Goal: Task Accomplishment & Management: Use online tool/utility

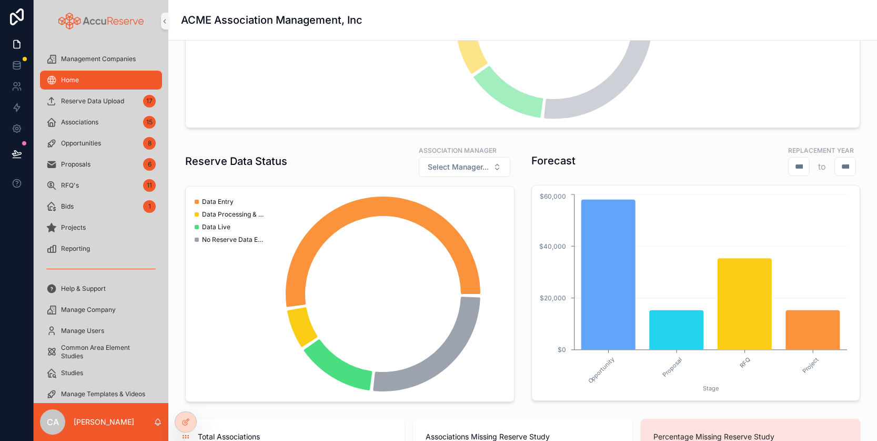
scroll to position [211, 0]
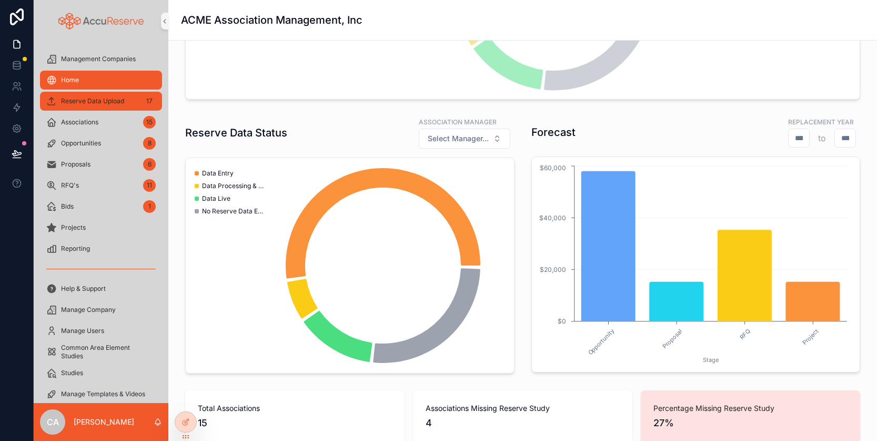
click at [91, 102] on span "Reserve Data Upload" at bounding box center [92, 101] width 63 height 8
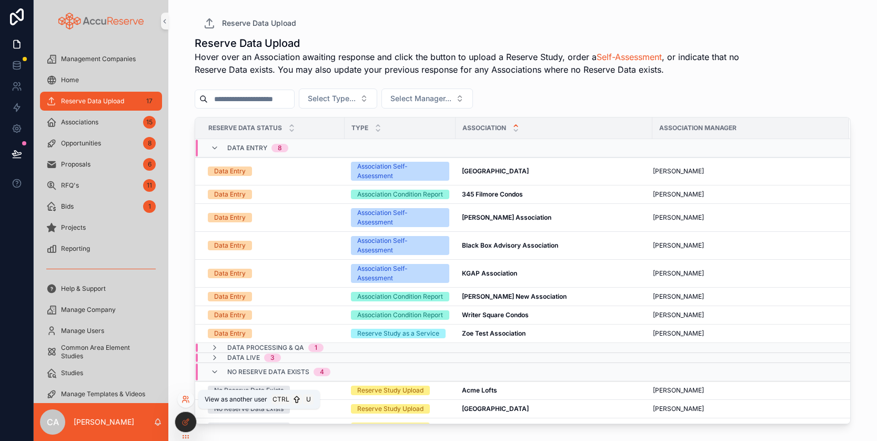
click at [187, 397] on icon at bounding box center [186, 399] width 8 height 8
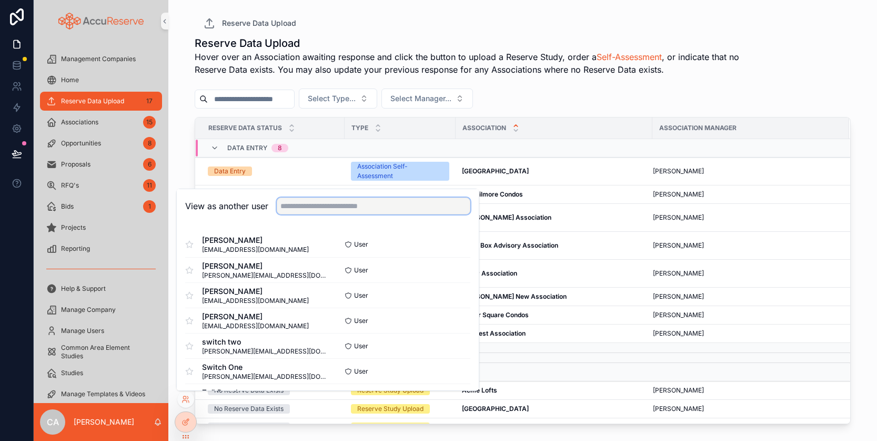
click at [334, 206] on input "text" at bounding box center [374, 205] width 194 height 17
click at [255, 293] on span "[PERSON_NAME]" at bounding box center [255, 291] width 107 height 11
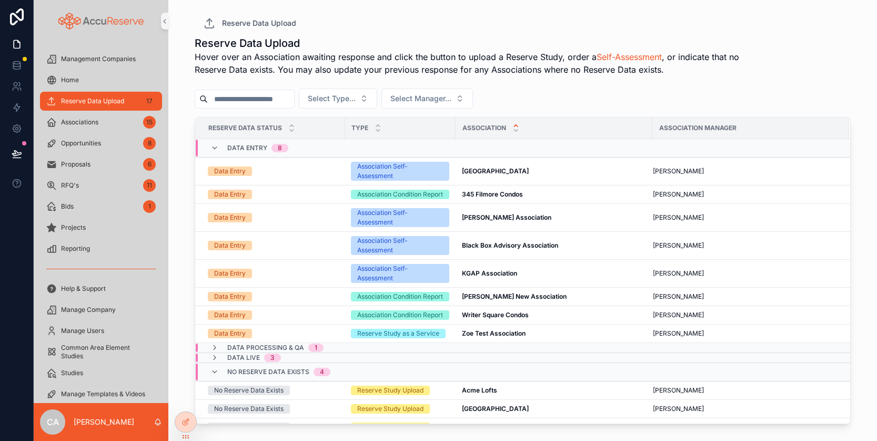
click at [590, 32] on div "Reserve Data Upload Hover over an Association awaiting response and click the b…" at bounding box center [523, 228] width 656 height 398
click at [185, 399] on icon at bounding box center [186, 399] width 8 height 8
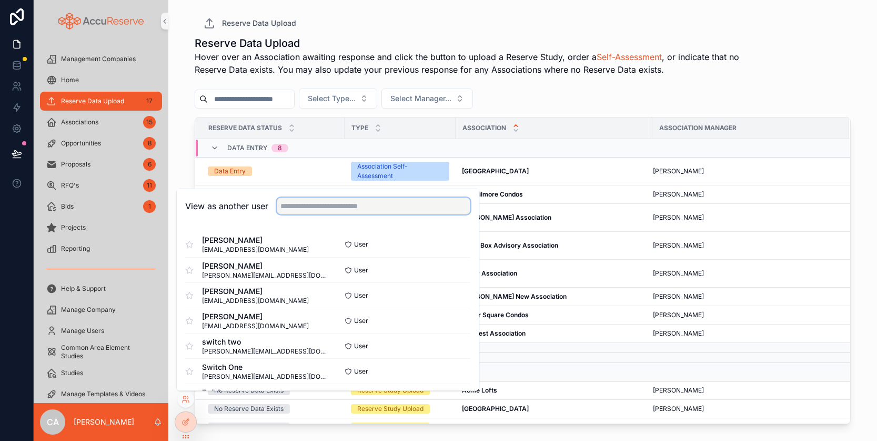
click at [332, 205] on input "text" at bounding box center [374, 205] width 194 height 17
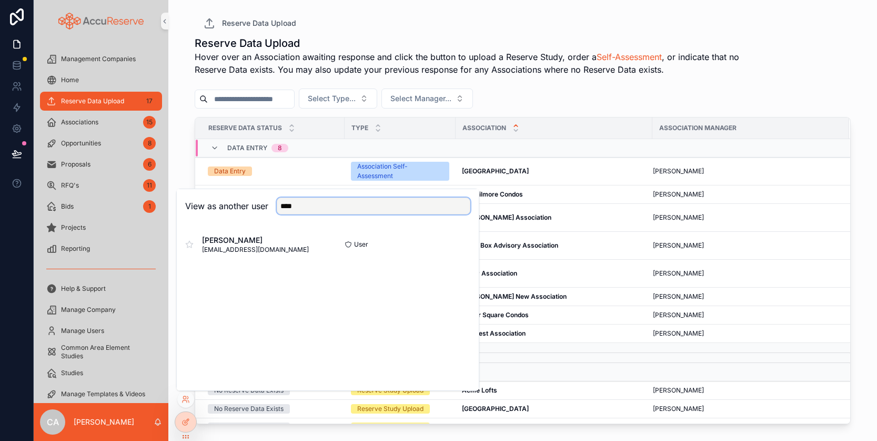
drag, startPoint x: 312, startPoint y: 204, endPoint x: 264, endPoint y: 203, distance: 47.4
click at [264, 203] on div "View as another user ****" at bounding box center [327, 205] width 285 height 17
type input "****"
click at [460, 243] on button "Select" at bounding box center [456, 244] width 27 height 15
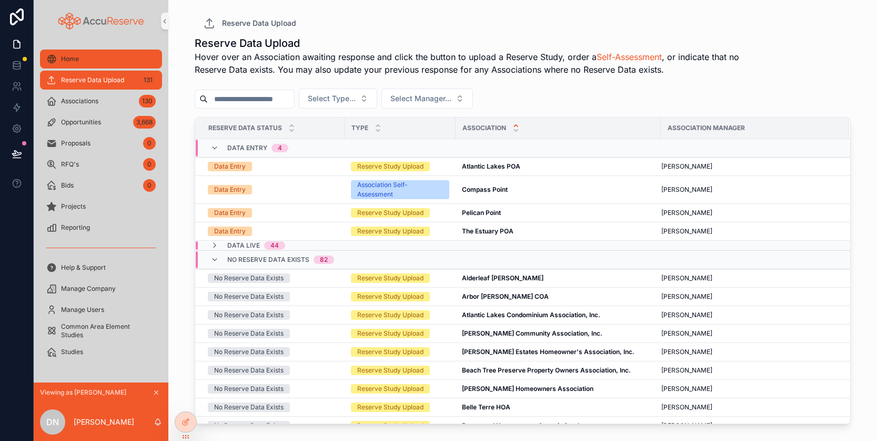
click at [79, 57] on div "Home" at bounding box center [100, 59] width 109 height 17
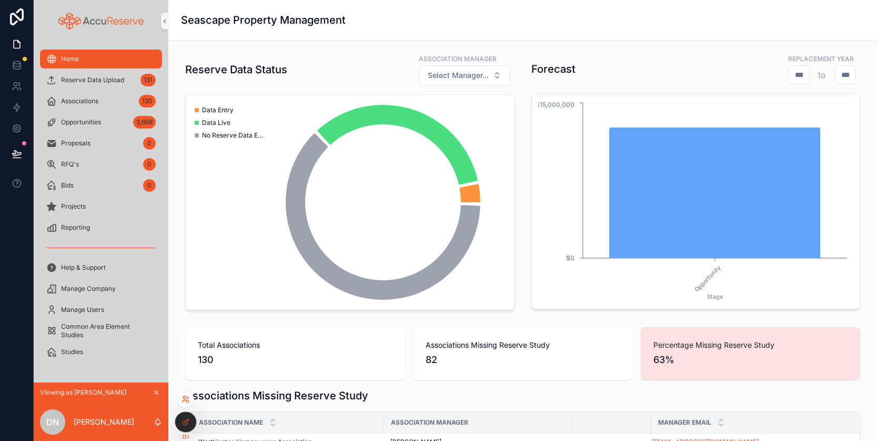
click at [185, 395] on icon at bounding box center [186, 399] width 8 height 8
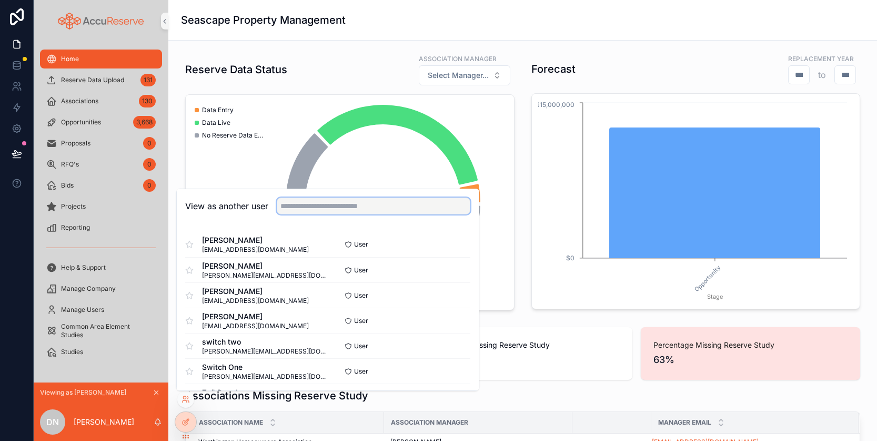
click at [312, 207] on input "text" at bounding box center [374, 205] width 194 height 17
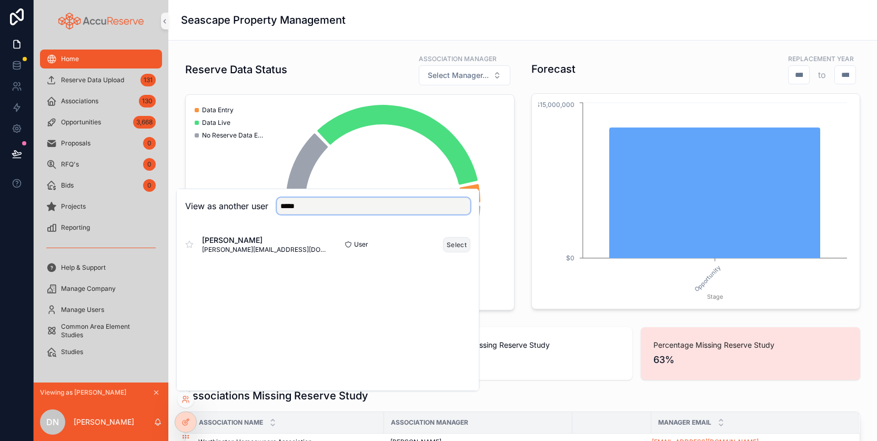
type input "*****"
click at [455, 242] on button "Select" at bounding box center [456, 244] width 27 height 15
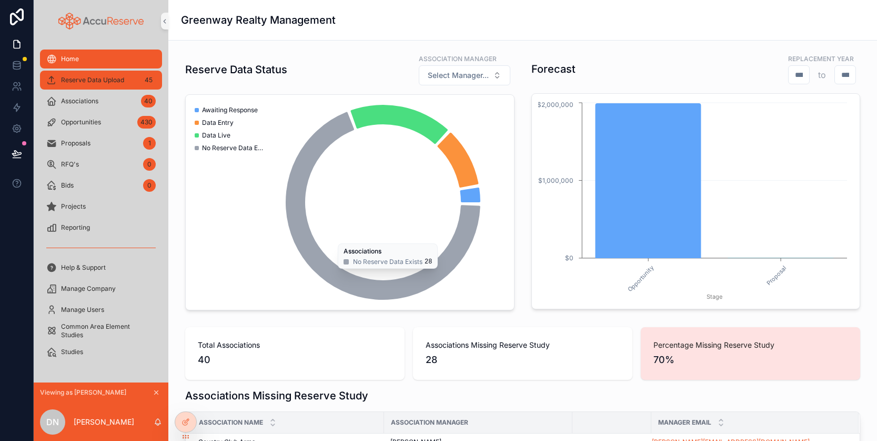
click at [94, 78] on span "Reserve Data Upload" at bounding box center [92, 80] width 63 height 8
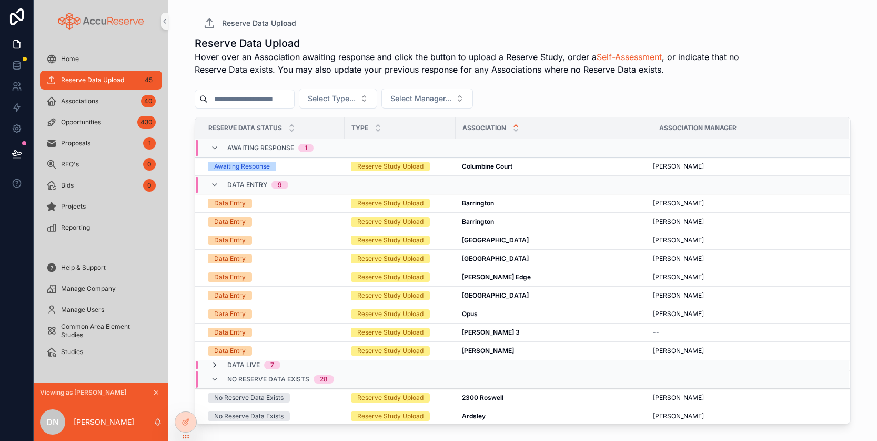
click at [213, 363] on icon "scrollable content" at bounding box center [215, 365] width 8 height 8
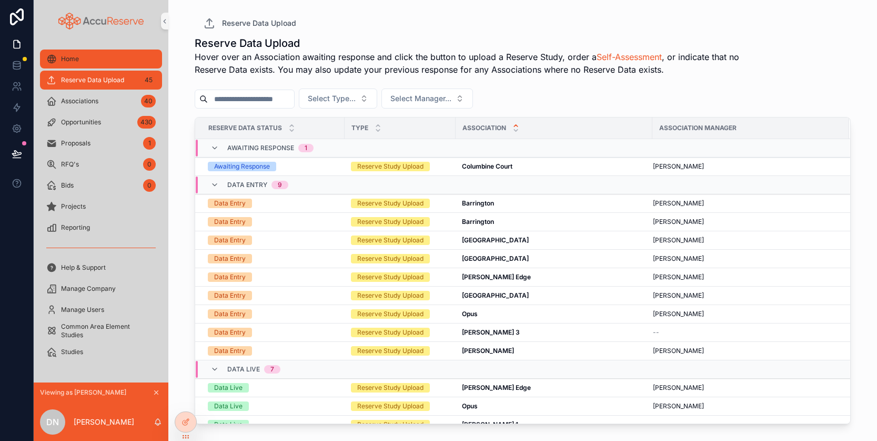
click at [72, 58] on span "Home" at bounding box center [70, 59] width 18 height 8
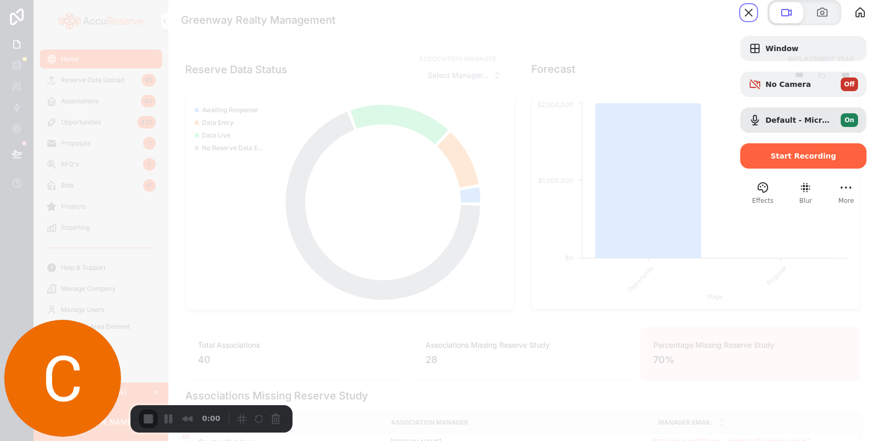
click at [796, 160] on span "Start Recording" at bounding box center [804, 156] width 66 height 8
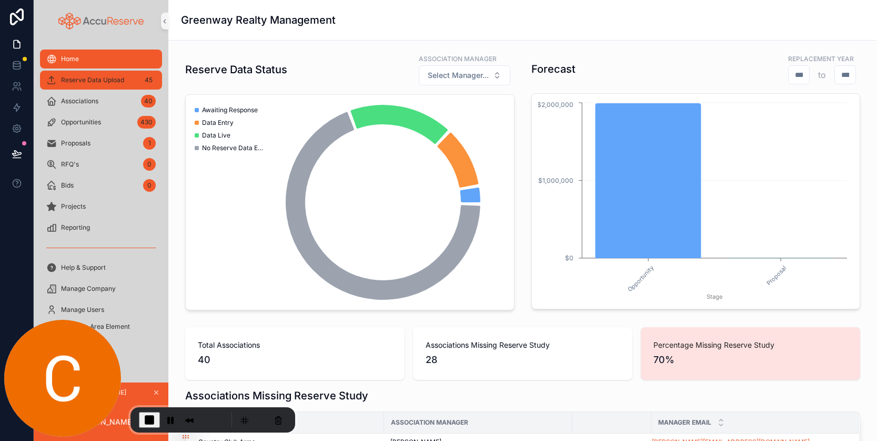
click at [89, 80] on span "Reserve Data Upload" at bounding box center [92, 80] width 63 height 8
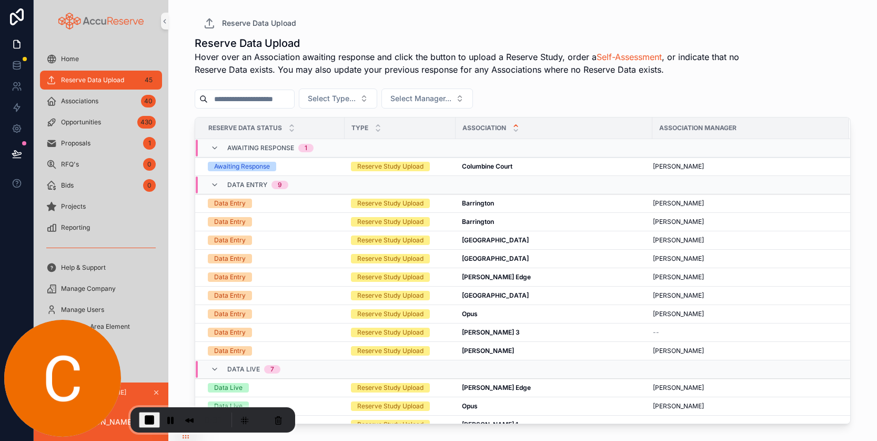
drag, startPoint x: 91, startPoint y: 77, endPoint x: 91, endPoint y: 71, distance: 6.3
click at [91, 77] on span "Reserve Data Upload" at bounding box center [92, 80] width 63 height 8
click at [71, 58] on span "Home" at bounding box center [70, 59] width 18 height 8
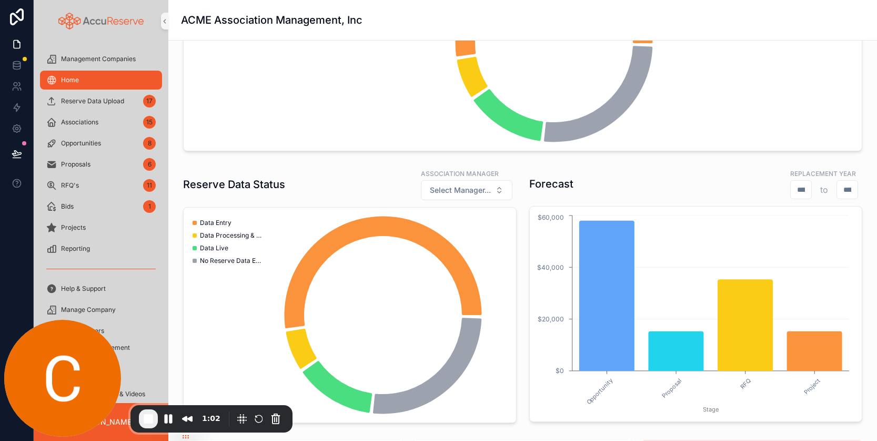
scroll to position [158, 0]
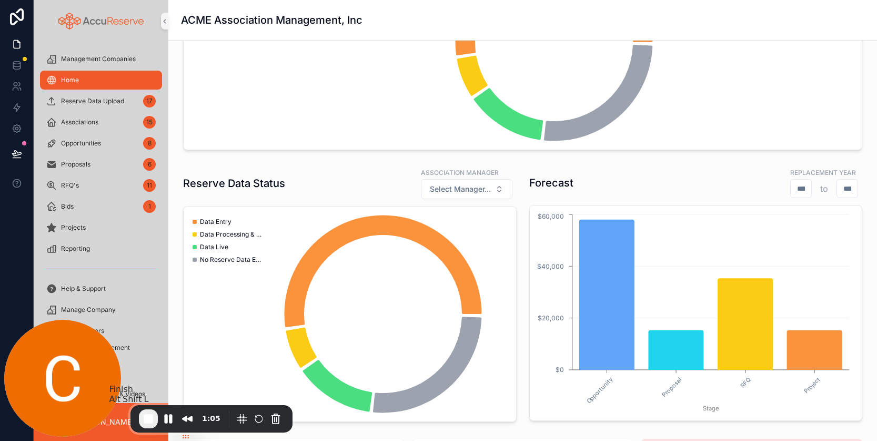
click at [147, 416] on span "End Recording" at bounding box center [148, 418] width 13 height 13
